Goal: Information Seeking & Learning: Learn about a topic

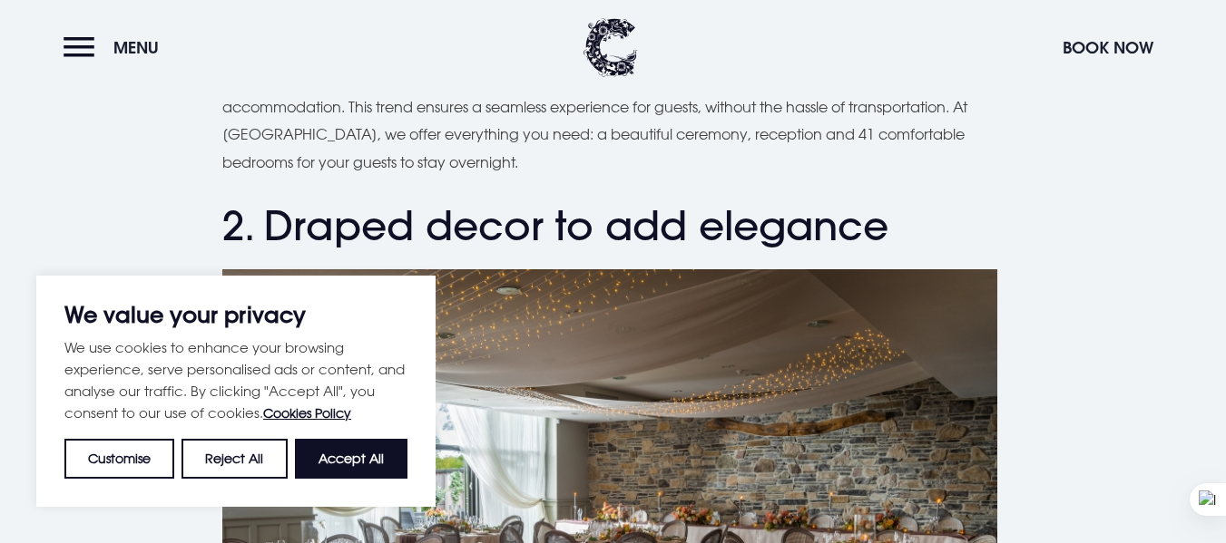
scroll to position [1724, 0]
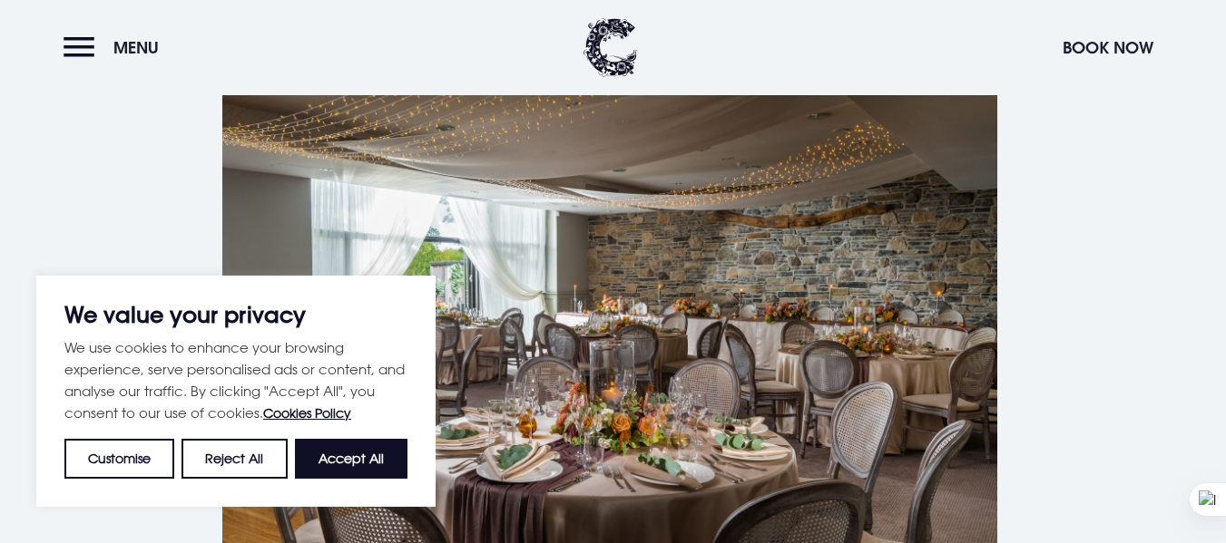
drag, startPoint x: 220, startPoint y: 458, endPoint x: 243, endPoint y: 444, distance: 27.7
click at [220, 458] on button "Reject All" at bounding box center [233, 459] width 105 height 40
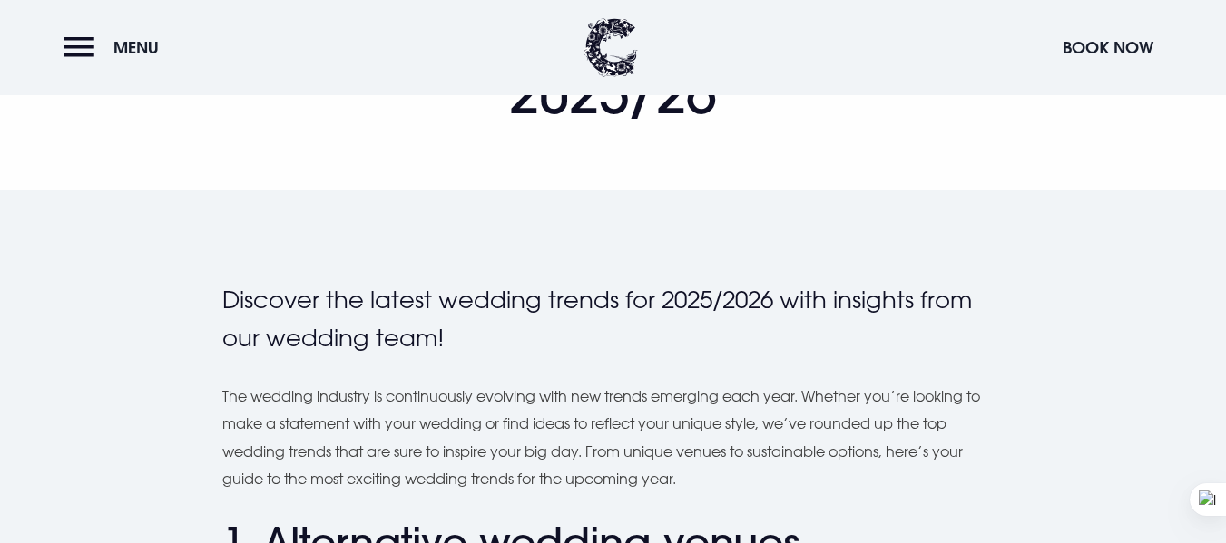
scroll to position [635, 0]
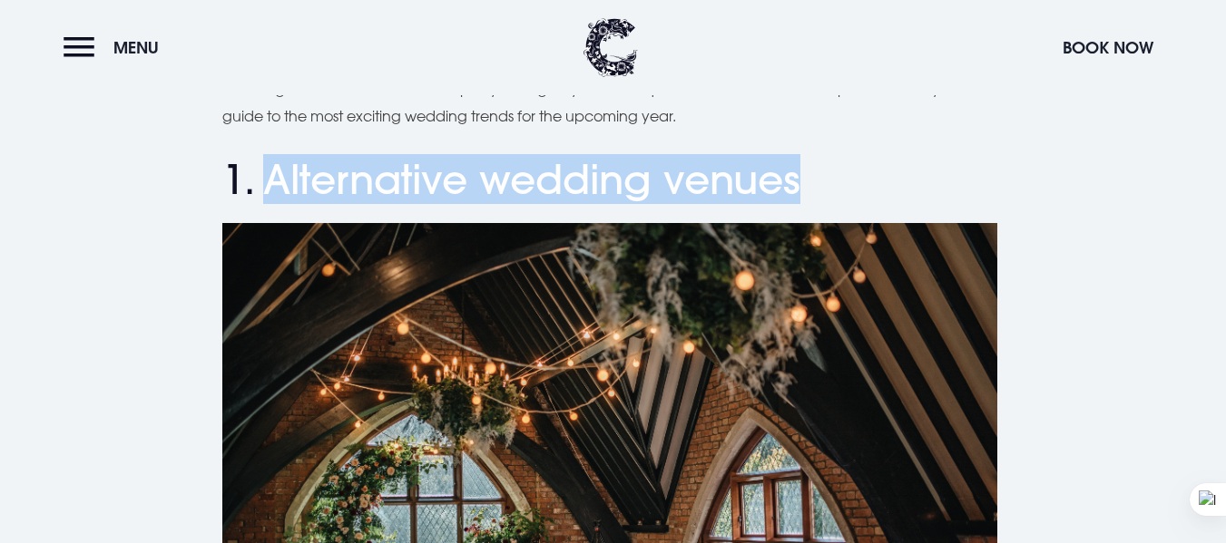
drag, startPoint x: 268, startPoint y: 185, endPoint x: 1021, endPoint y: 181, distance: 753.0
copy h2 "Alternative wedding venues"
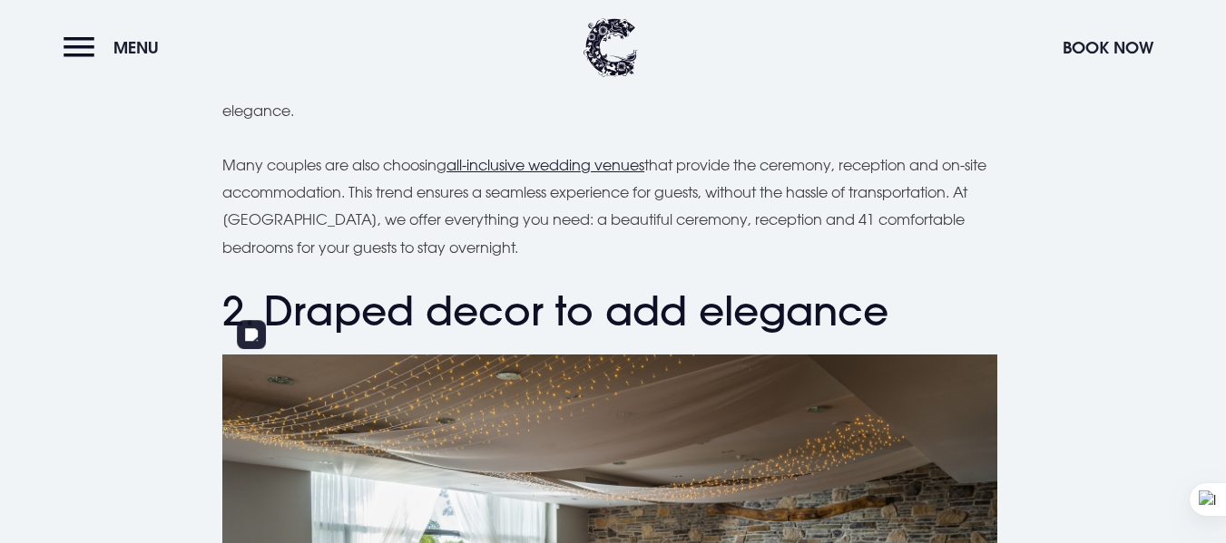
scroll to position [1452, 0]
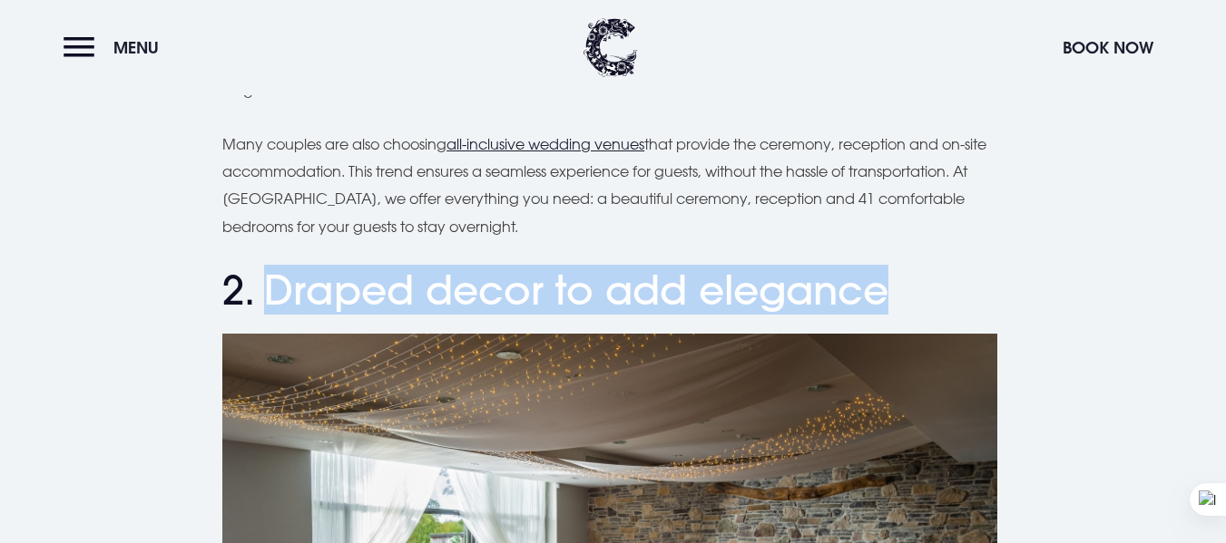
drag, startPoint x: 265, startPoint y: 263, endPoint x: 1114, endPoint y: 260, distance: 849.2
copy h2 "Draped decor to add elegance"
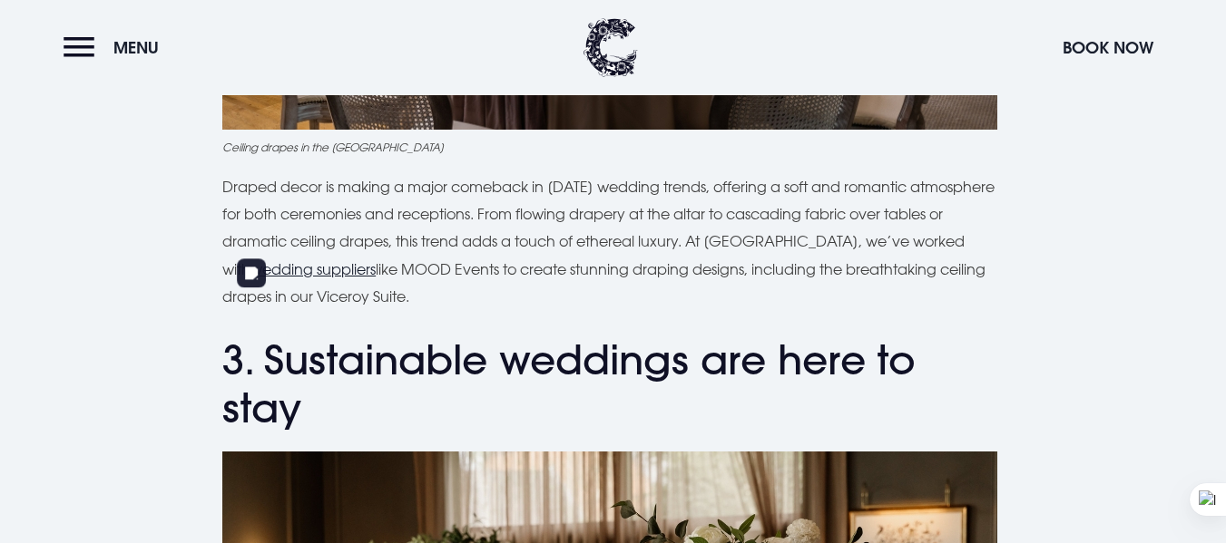
scroll to position [2359, 0]
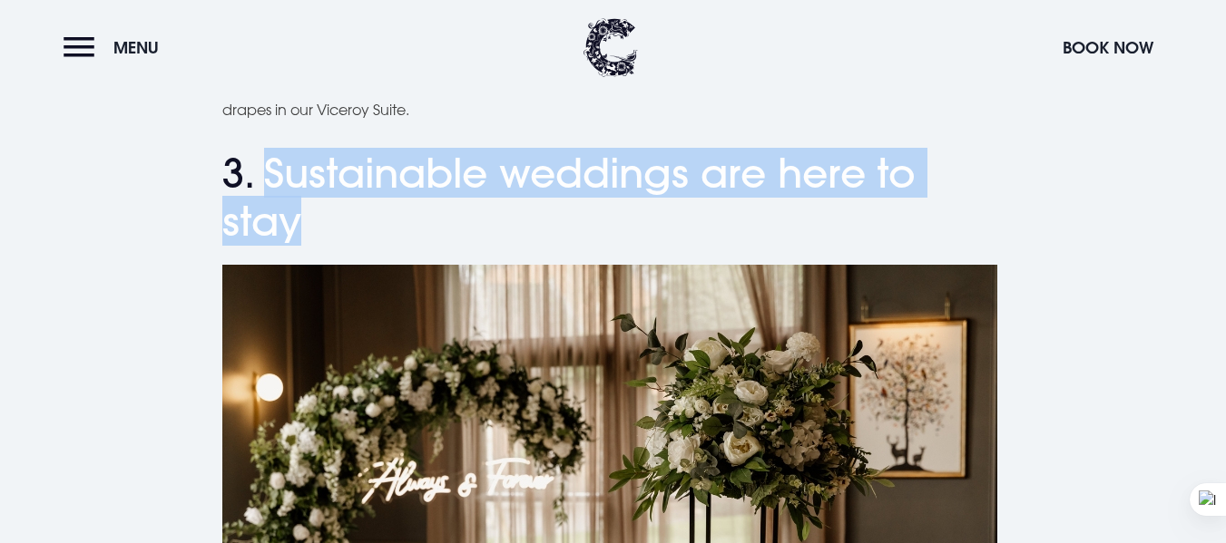
drag, startPoint x: 270, startPoint y: 146, endPoint x: 376, endPoint y: 201, distance: 118.9
click at [376, 201] on h2 "3. Sustainable weddings are here to stay" at bounding box center [612, 198] width 781 height 96
copy h2 "Sustainable weddings are here to stay"
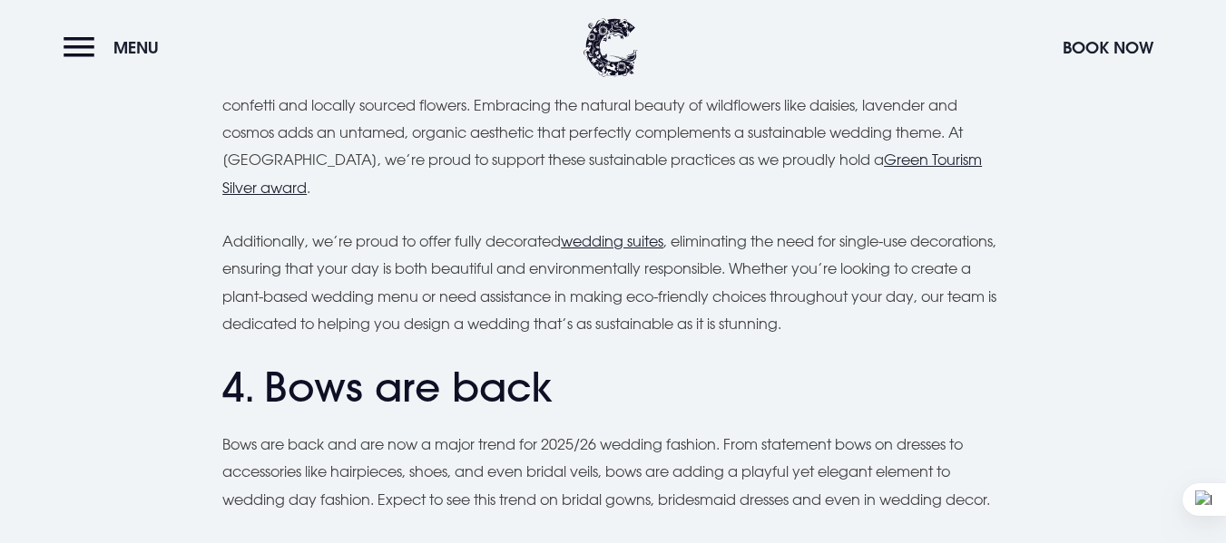
scroll to position [3175, 0]
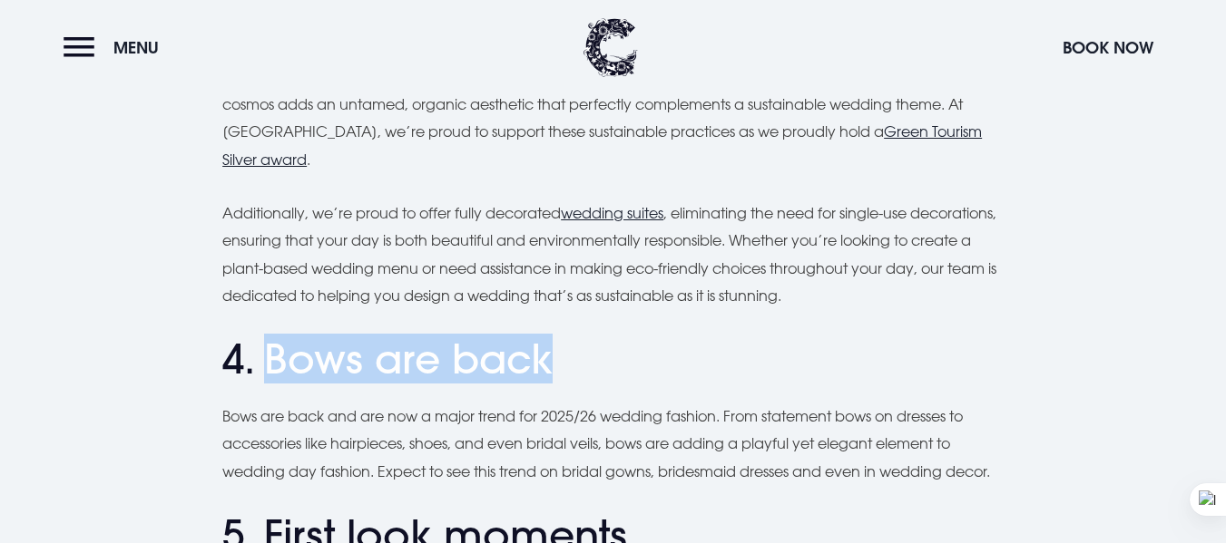
drag, startPoint x: 260, startPoint y: 319, endPoint x: 669, endPoint y: 324, distance: 408.3
click at [669, 336] on h2 "4. Bows are back" at bounding box center [612, 360] width 781 height 48
copy h2 "Bows are back"
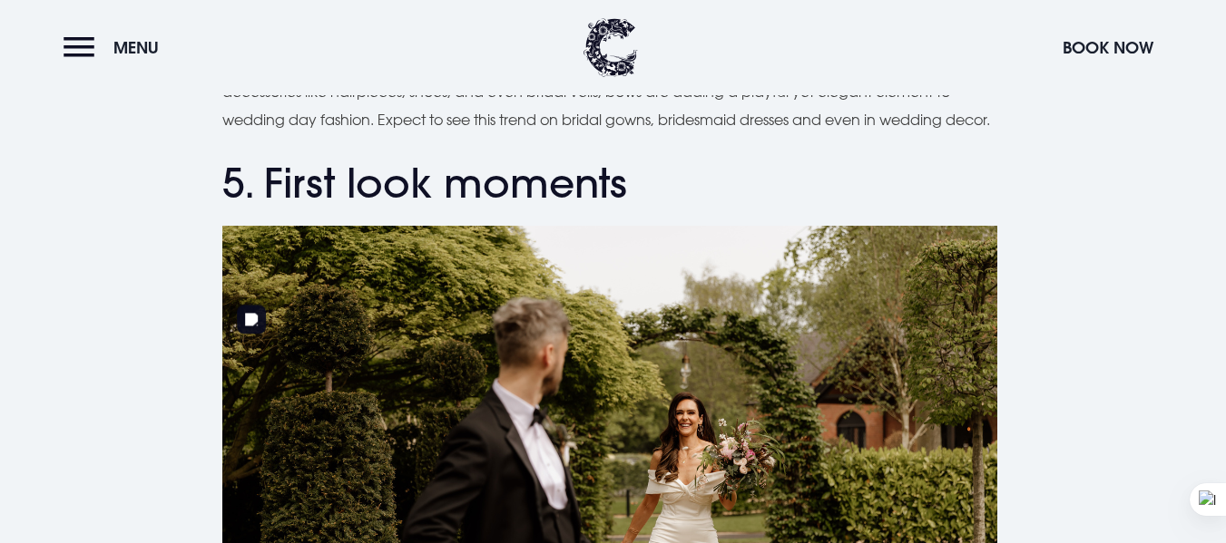
scroll to position [3448, 0]
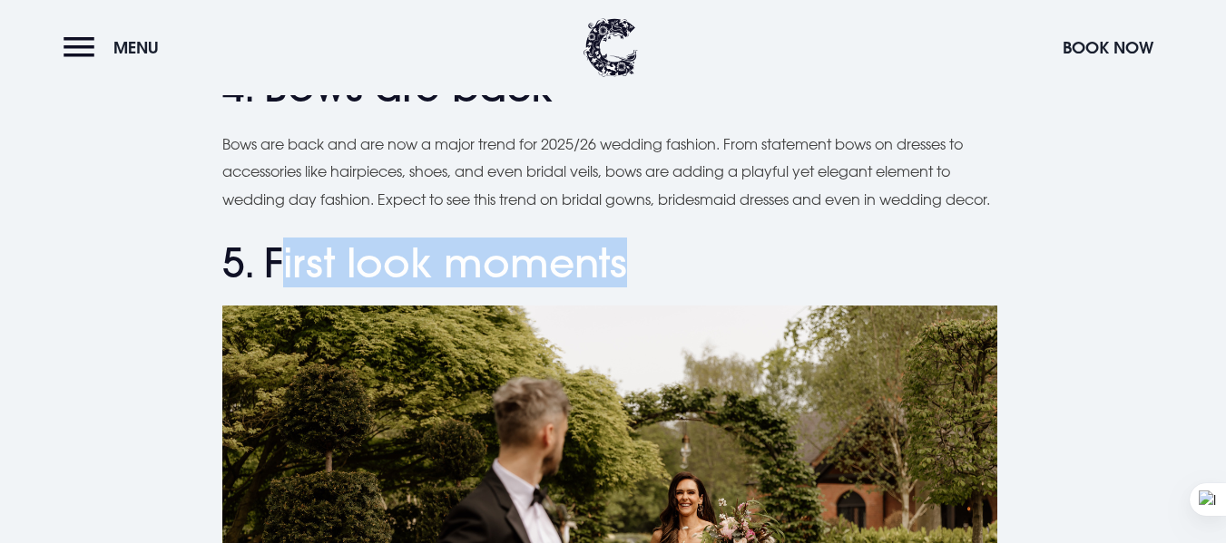
drag, startPoint x: 275, startPoint y: 260, endPoint x: 830, endPoint y: 260, distance: 555.2
click at [830, 260] on h2 "5. First look moments" at bounding box center [612, 264] width 781 height 48
click at [435, 287] on h2 "5. First look moments" at bounding box center [612, 264] width 781 height 48
drag, startPoint x: 270, startPoint y: 259, endPoint x: 698, endPoint y: 262, distance: 427.3
click at [698, 262] on h2 "5. First look moments" at bounding box center [612, 264] width 781 height 48
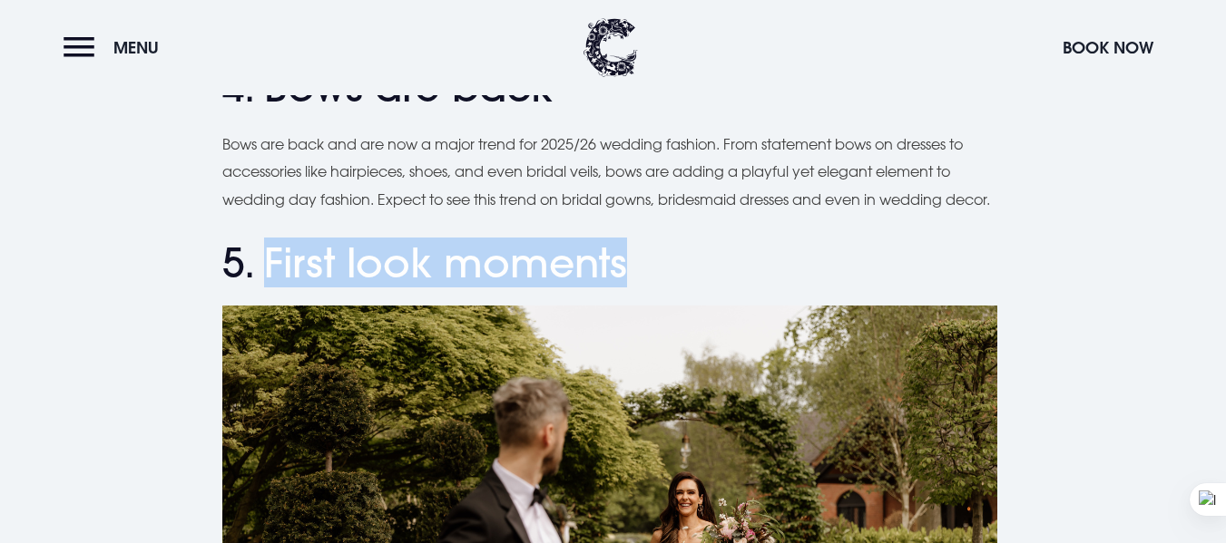
copy h2 "First look moments"
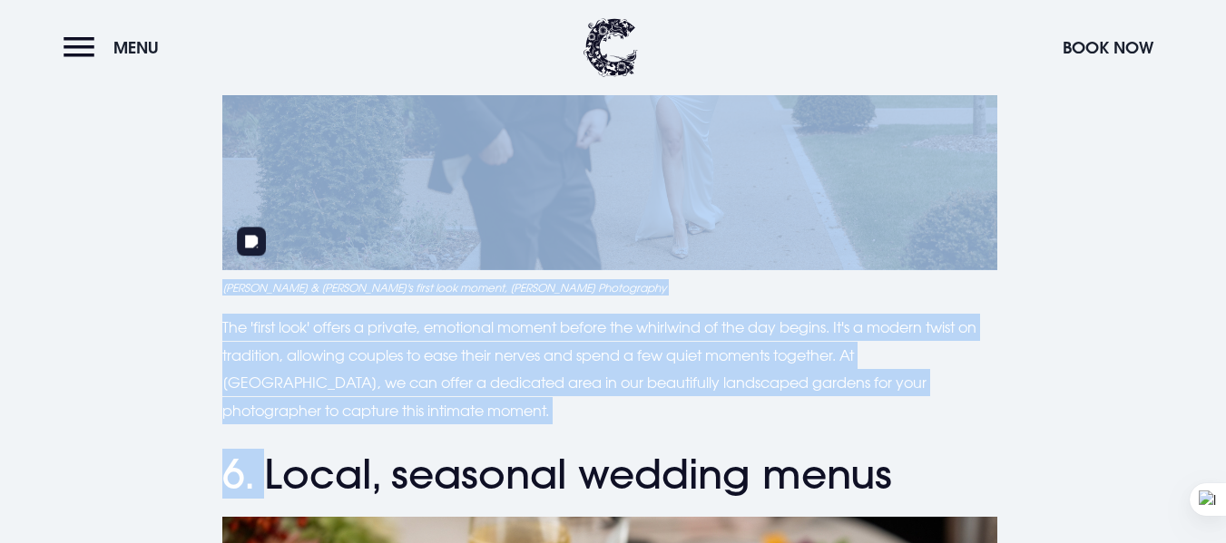
scroll to position [3931, 0]
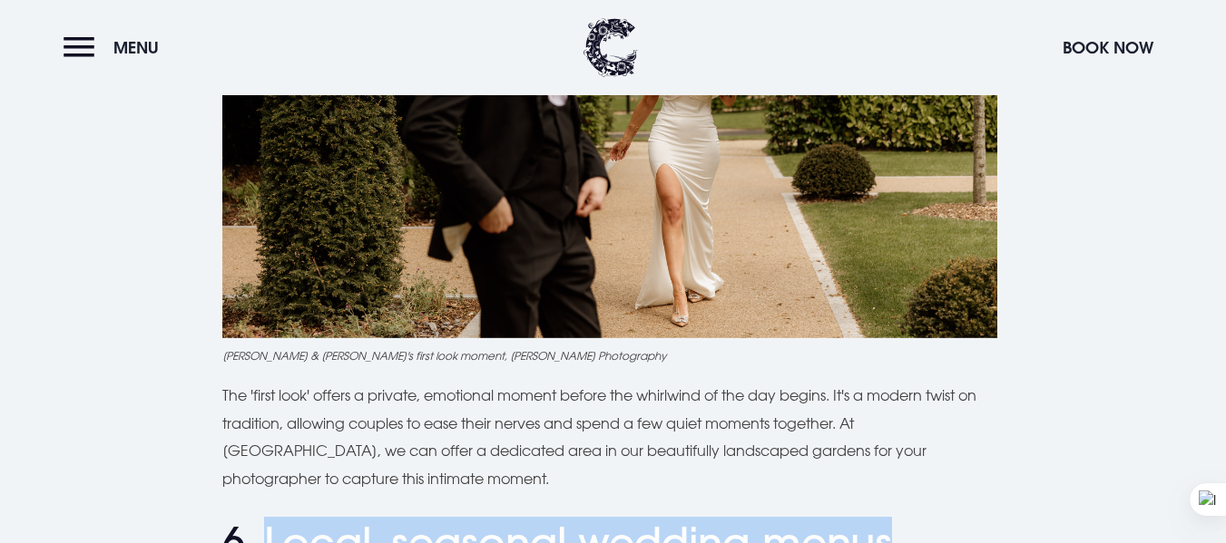
drag, startPoint x: 264, startPoint y: 117, endPoint x: 922, endPoint y: 520, distance: 771.3
click at [922, 520] on h2 "6. Local, seasonal wedding menus" at bounding box center [612, 543] width 781 height 48
copy h2 "Local, seasonal wedding menus"
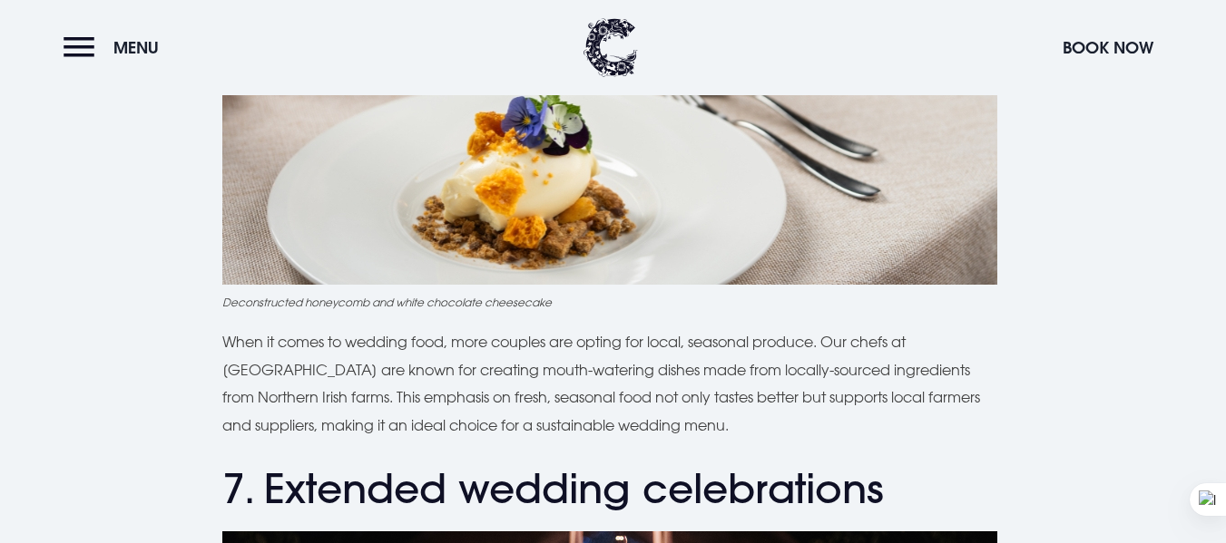
scroll to position [5020, 0]
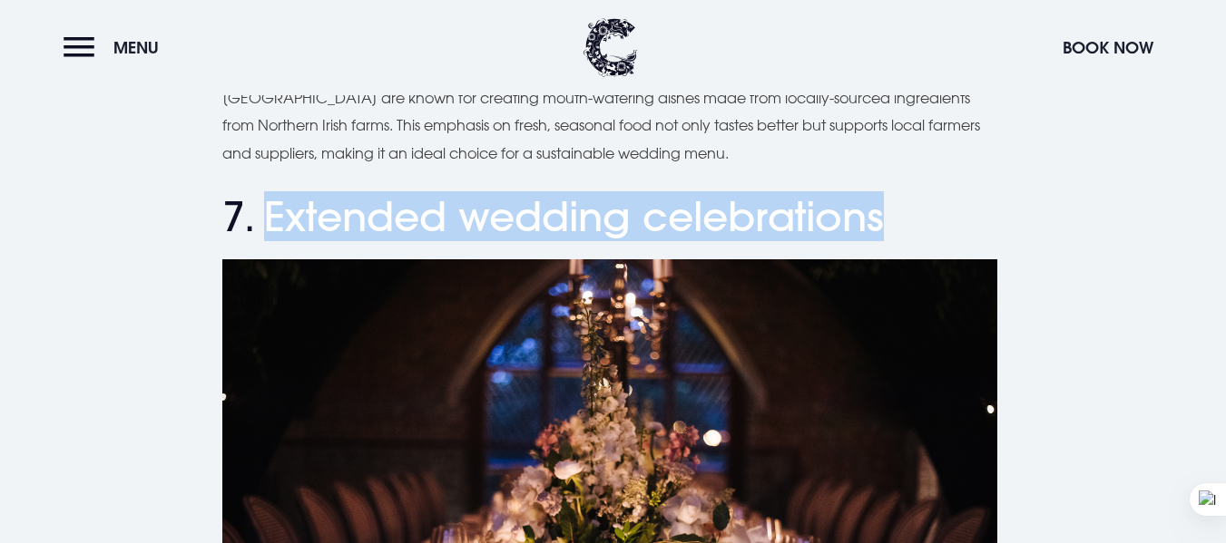
drag, startPoint x: 266, startPoint y: 212, endPoint x: 1011, endPoint y: 215, distance: 744.9
copy h2 "Extended wedding celebrations"
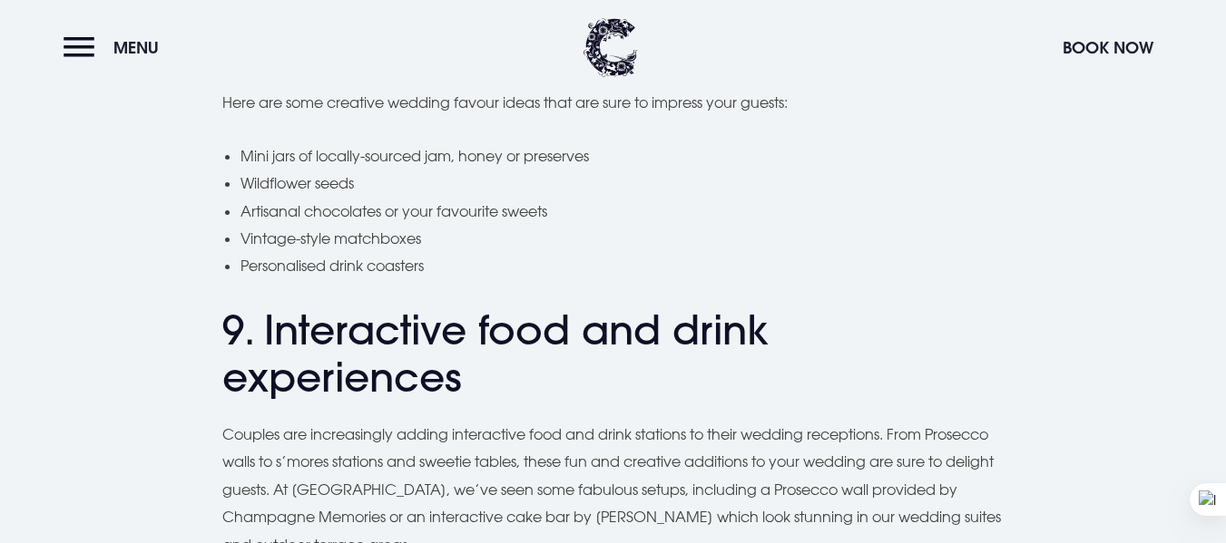
scroll to position [6653, 0]
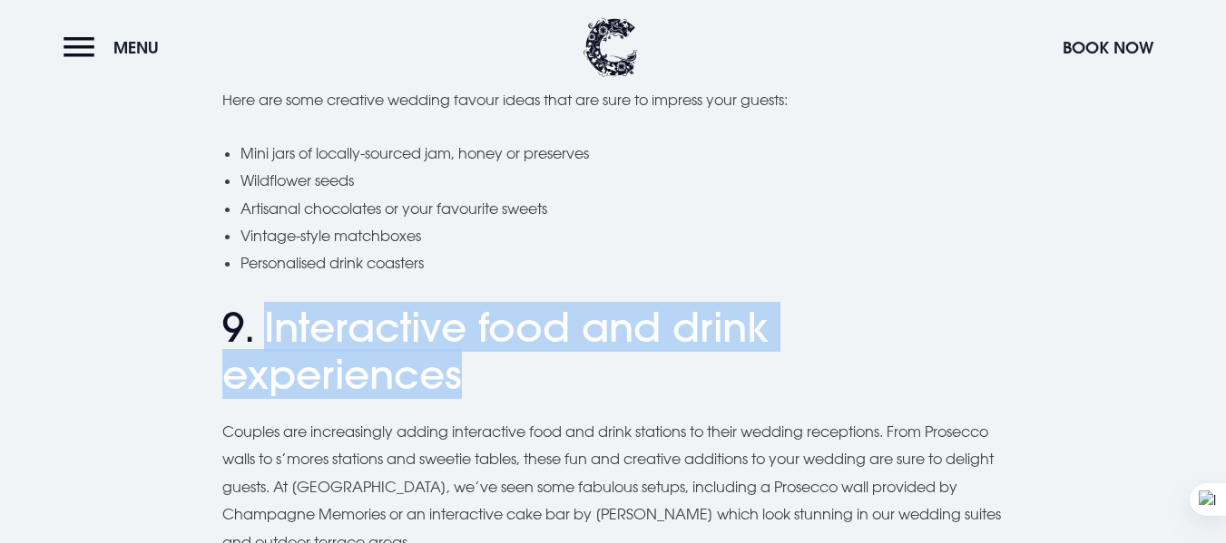
drag, startPoint x: 263, startPoint y: 327, endPoint x: 495, endPoint y: 367, distance: 235.7
click at [495, 367] on h2 "9. Interactive food and drink experiences" at bounding box center [612, 352] width 781 height 96
copy h2 "Interactive food and drink experiences"
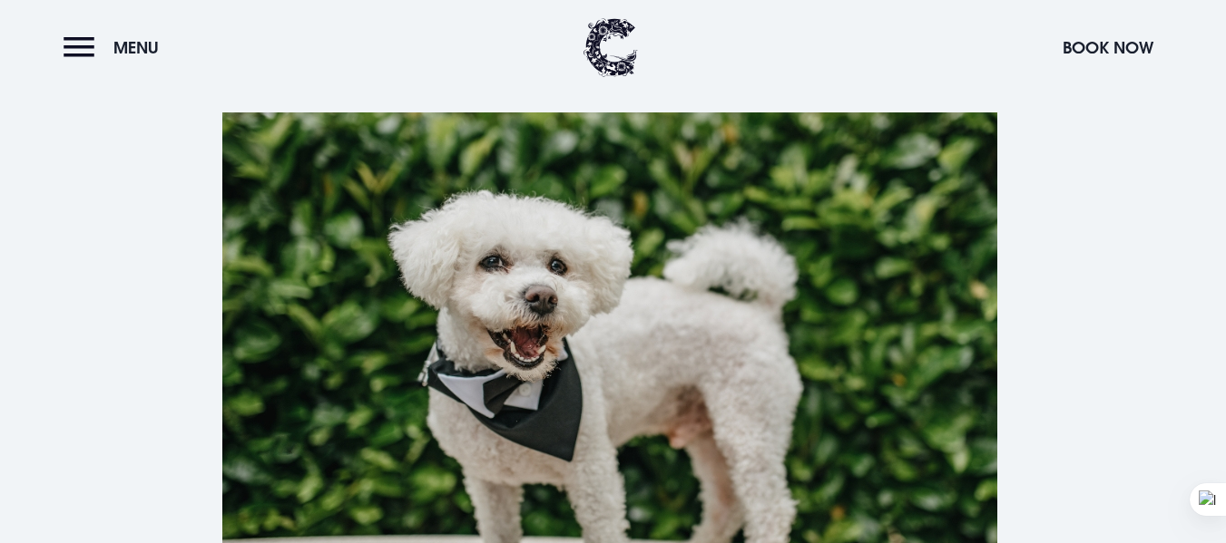
scroll to position [7016, 0]
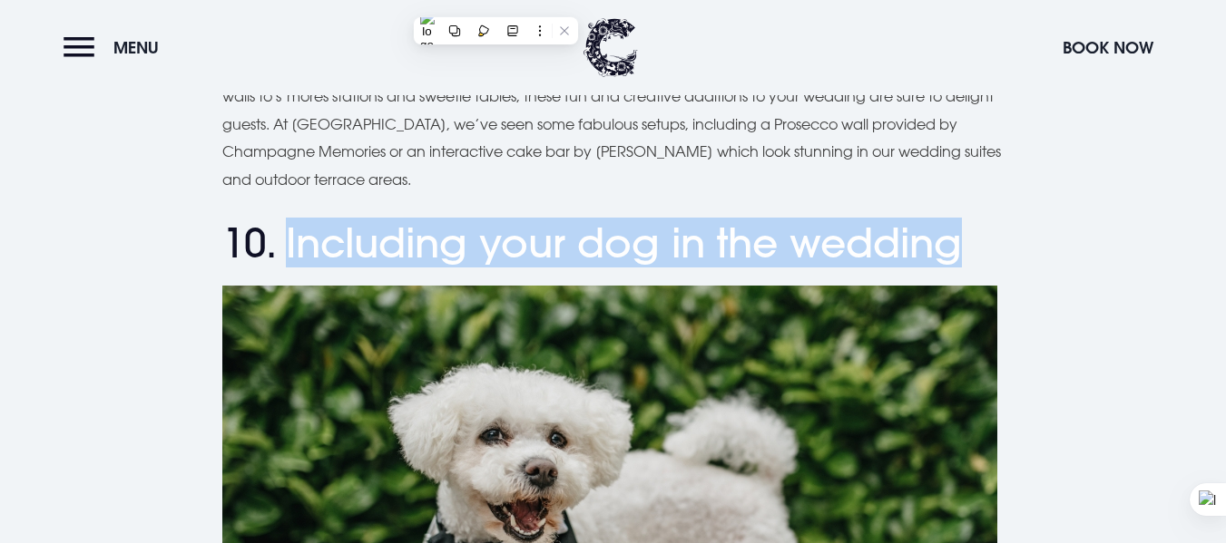
drag, startPoint x: 290, startPoint y: 246, endPoint x: 1193, endPoint y: 250, distance: 902.7
copy h2 "Including your dog in the wedding"
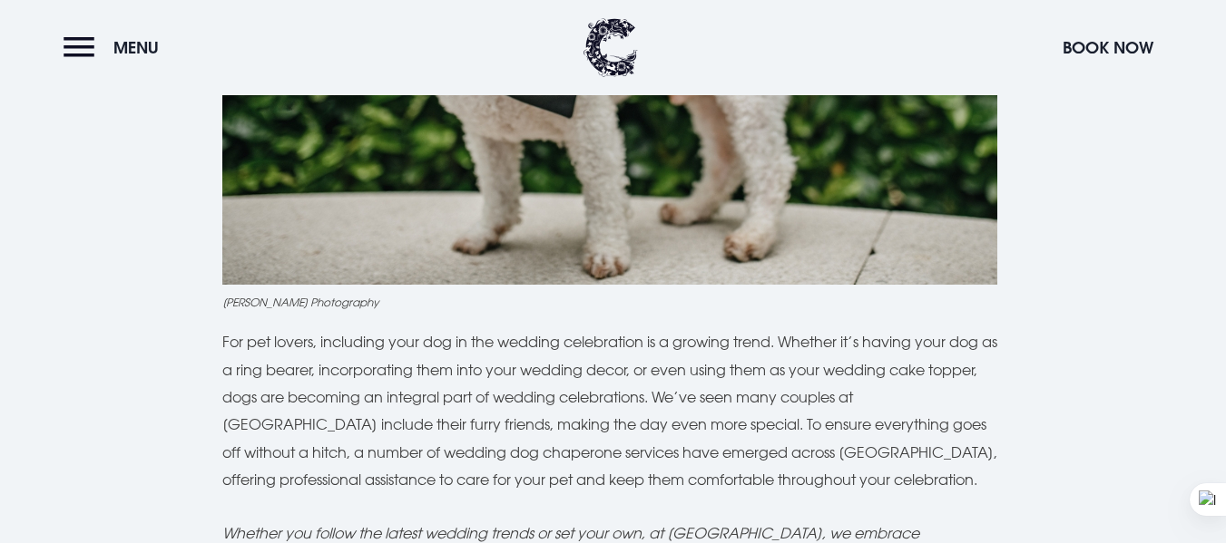
scroll to position [7742, 0]
